Goal: Task Accomplishment & Management: Use online tool/utility

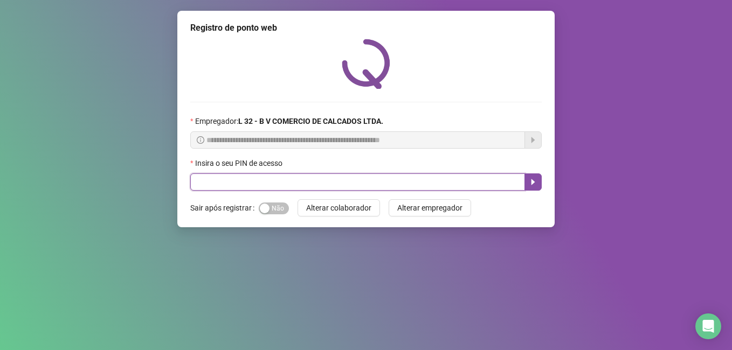
click at [227, 187] on input "text" at bounding box center [357, 182] width 335 height 17
type input "*****"
click at [533, 179] on icon "caret-right" at bounding box center [533, 182] width 9 height 9
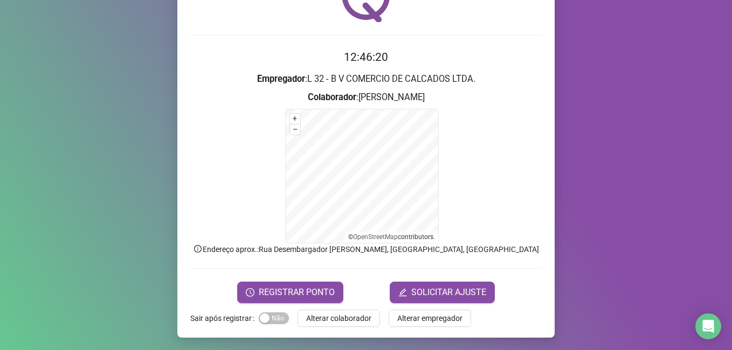
scroll to position [67, 0]
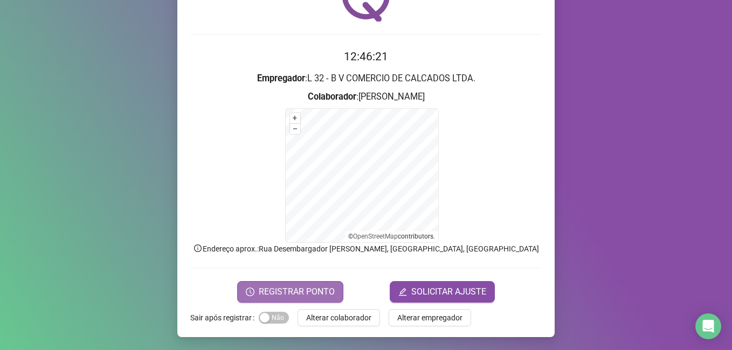
click at [295, 294] on span "REGISTRAR PONTO" at bounding box center [297, 292] width 76 height 13
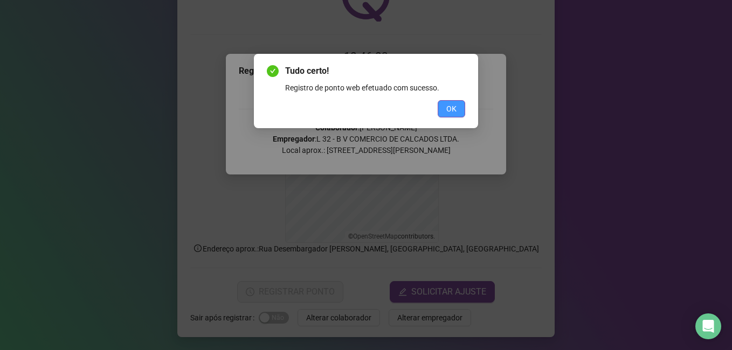
click at [459, 106] on button "OK" at bounding box center [451, 108] width 27 height 17
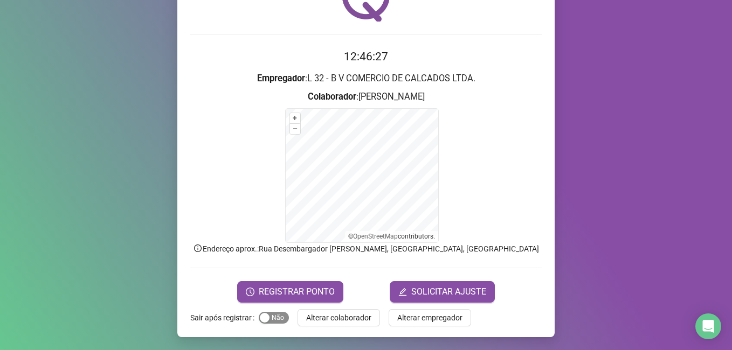
click at [272, 315] on span "Sim Não" at bounding box center [274, 318] width 30 height 12
click at [354, 318] on span "Alterar colaborador" at bounding box center [338, 318] width 65 height 12
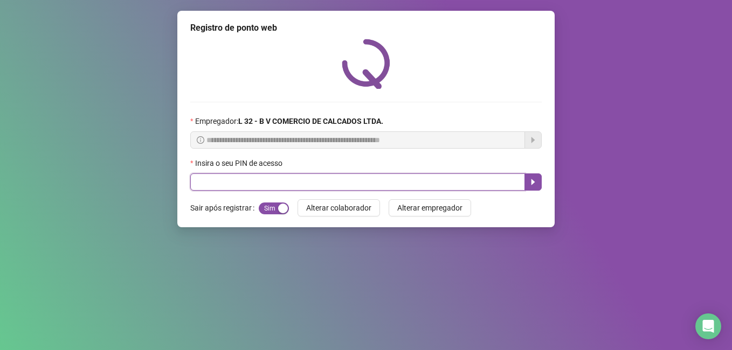
click at [268, 185] on input "text" at bounding box center [357, 182] width 335 height 17
type input "*****"
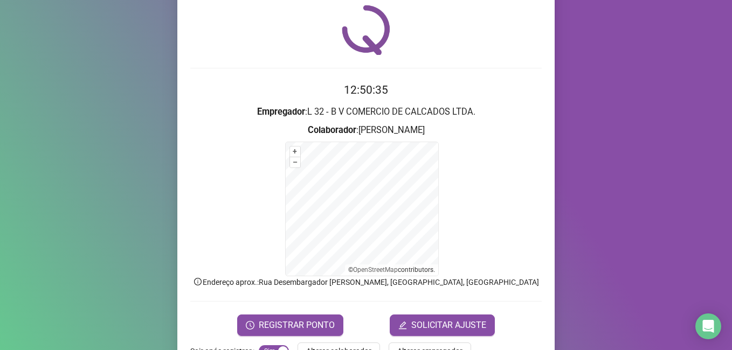
scroll to position [67, 0]
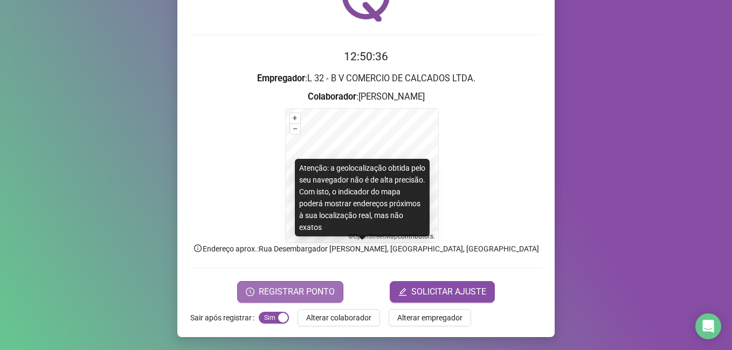
click at [314, 292] on span "REGISTRAR PONTO" at bounding box center [297, 292] width 76 height 13
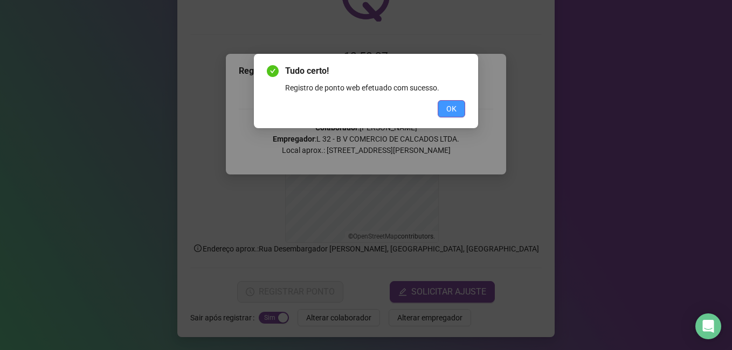
drag, startPoint x: 445, startPoint y: 108, endPoint x: 441, endPoint y: 116, distance: 8.9
click at [445, 109] on button "OK" at bounding box center [451, 108] width 27 height 17
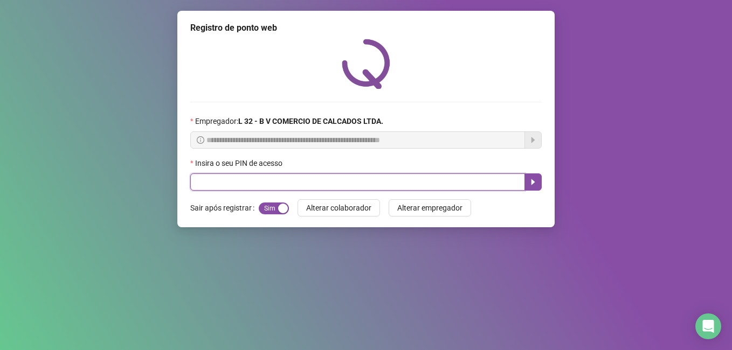
click at [214, 182] on input "text" at bounding box center [357, 182] width 335 height 17
type input "*****"
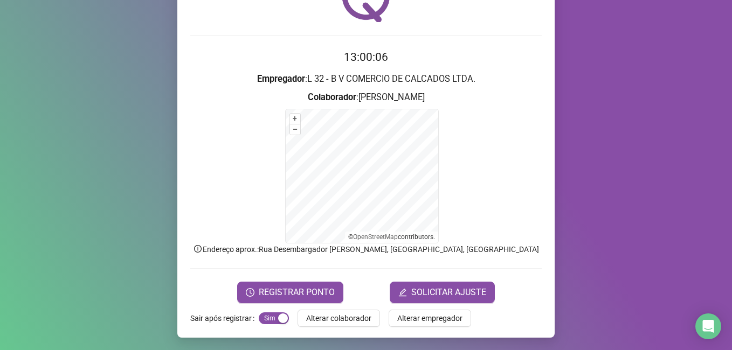
scroll to position [67, 0]
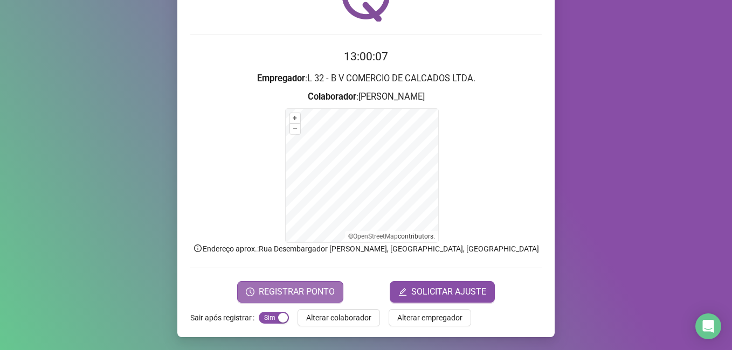
click at [283, 292] on span "REGISTRAR PONTO" at bounding box center [297, 292] width 76 height 13
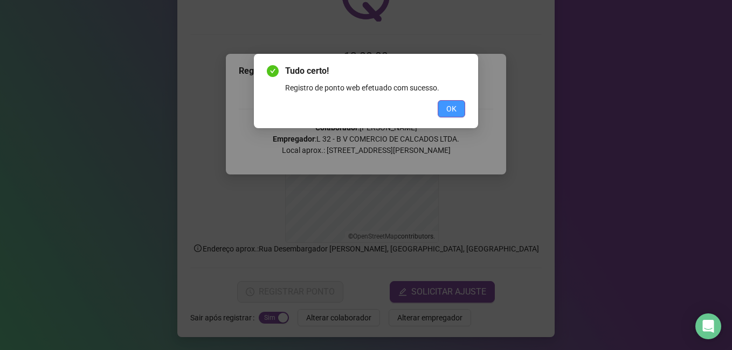
click at [447, 107] on span "OK" at bounding box center [451, 109] width 10 height 12
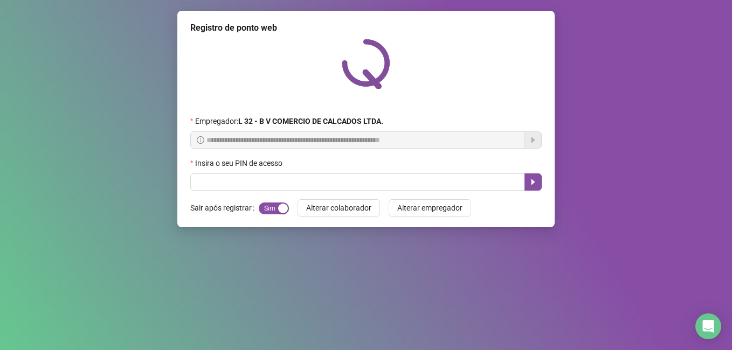
scroll to position [0, 0]
click at [345, 213] on span "Alterar colaborador" at bounding box center [338, 208] width 65 height 12
click at [258, 182] on input "text" at bounding box center [357, 182] width 335 height 17
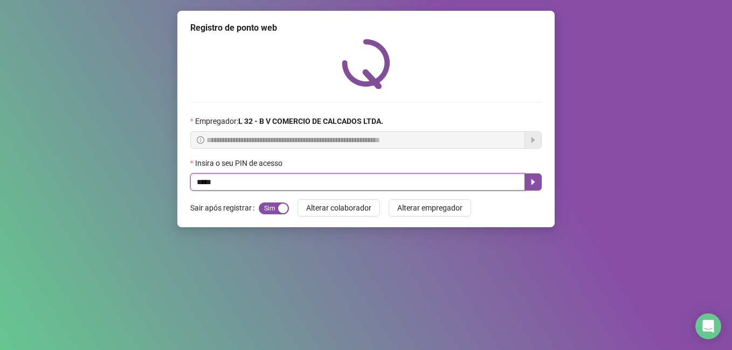
type input "*****"
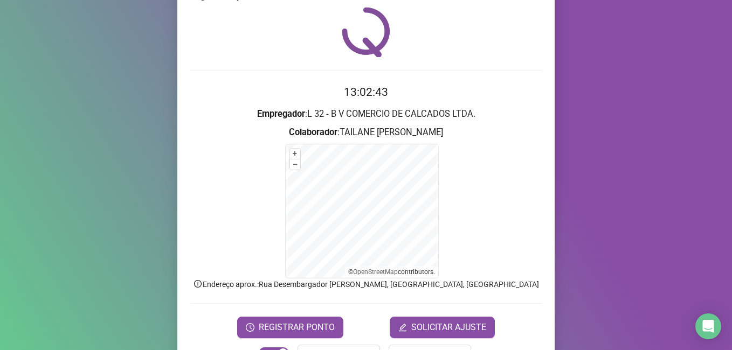
scroll to position [67, 0]
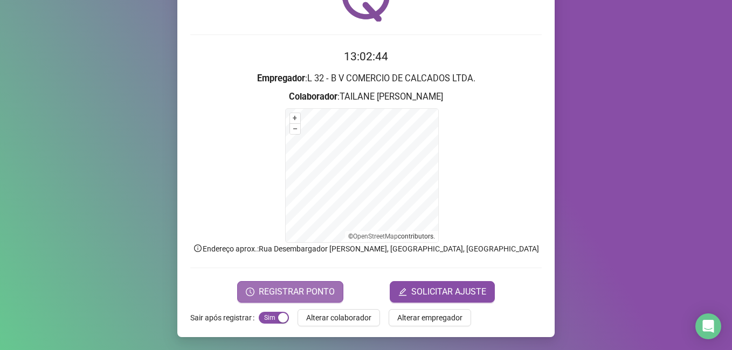
click at [292, 297] on span "REGISTRAR PONTO" at bounding box center [297, 292] width 76 height 13
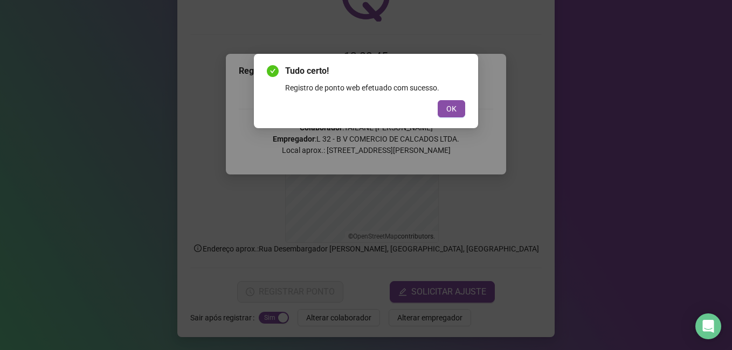
click at [453, 117] on div "Tudo certo! Registro de ponto web efetuado com sucesso. OK" at bounding box center [366, 91] width 224 height 74
click at [454, 112] on span "OK" at bounding box center [451, 109] width 10 height 12
